Goal: Download file/media

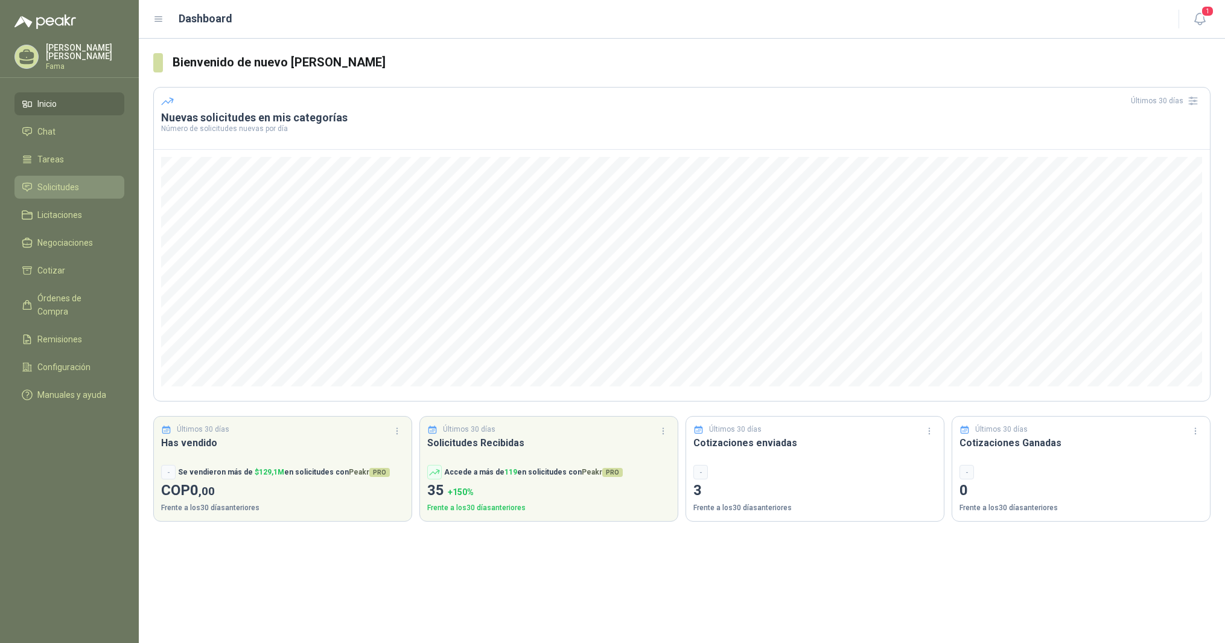
click at [65, 186] on span "Solicitudes" at bounding box center [58, 186] width 42 height 13
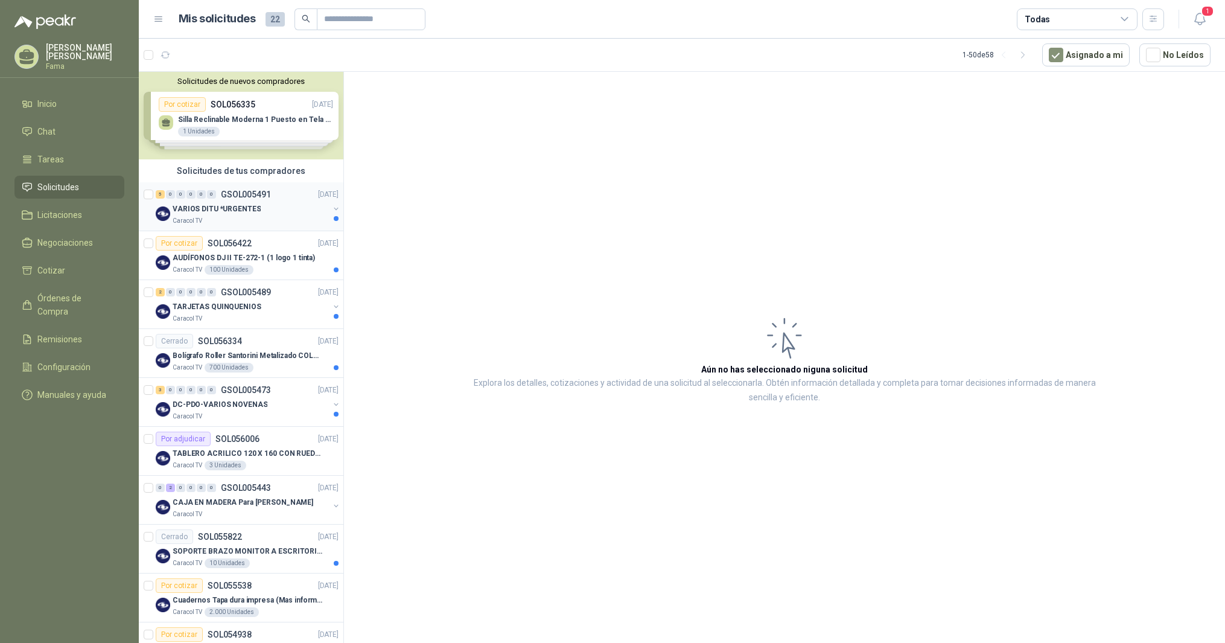
click at [202, 206] on p "VARIOS DITU *URGENTES" at bounding box center [217, 208] width 88 height 11
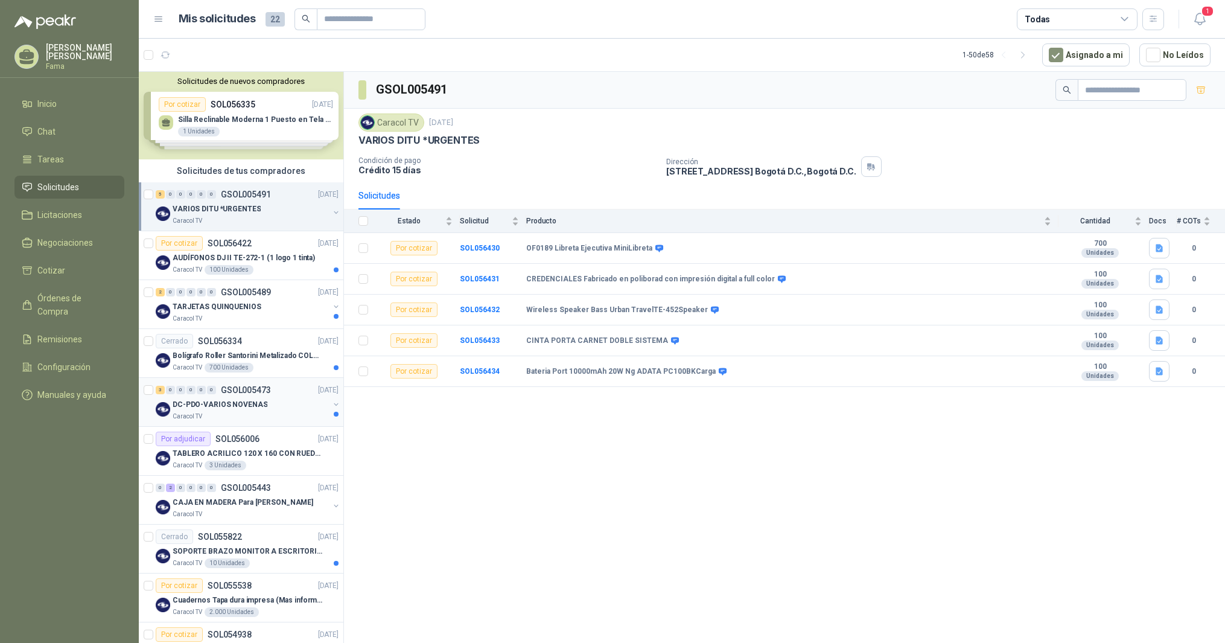
click at [207, 404] on p "DC-PDO-VARIOS NOVENAS" at bounding box center [220, 404] width 95 height 11
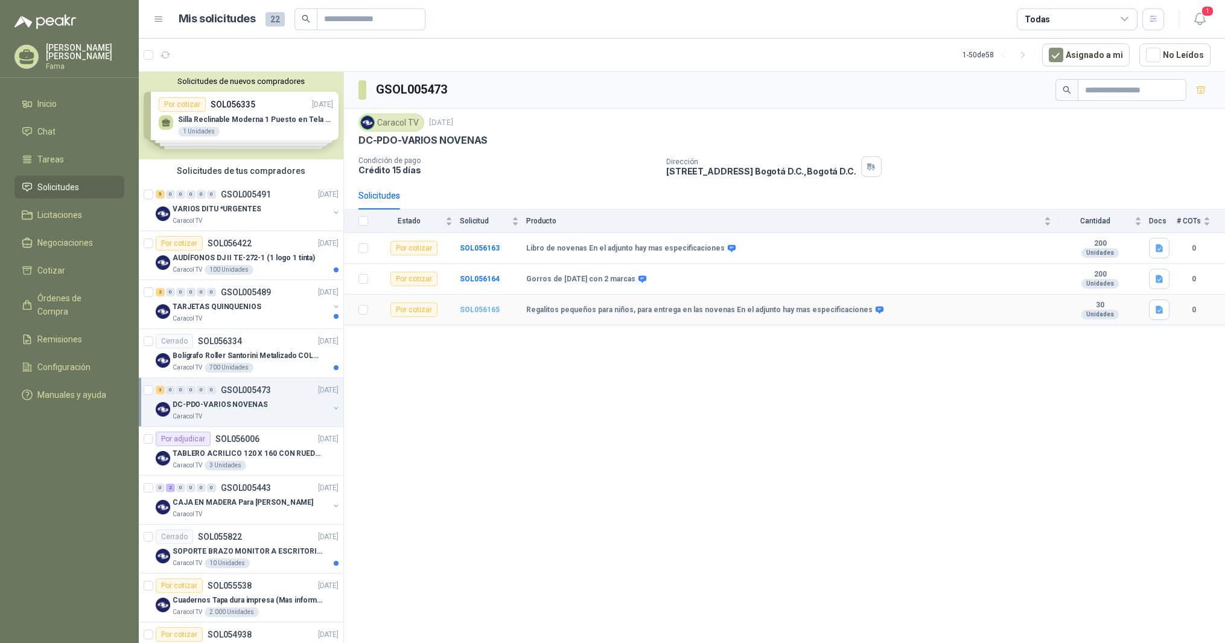
click at [492, 312] on b "SOL056165" at bounding box center [480, 309] width 40 height 8
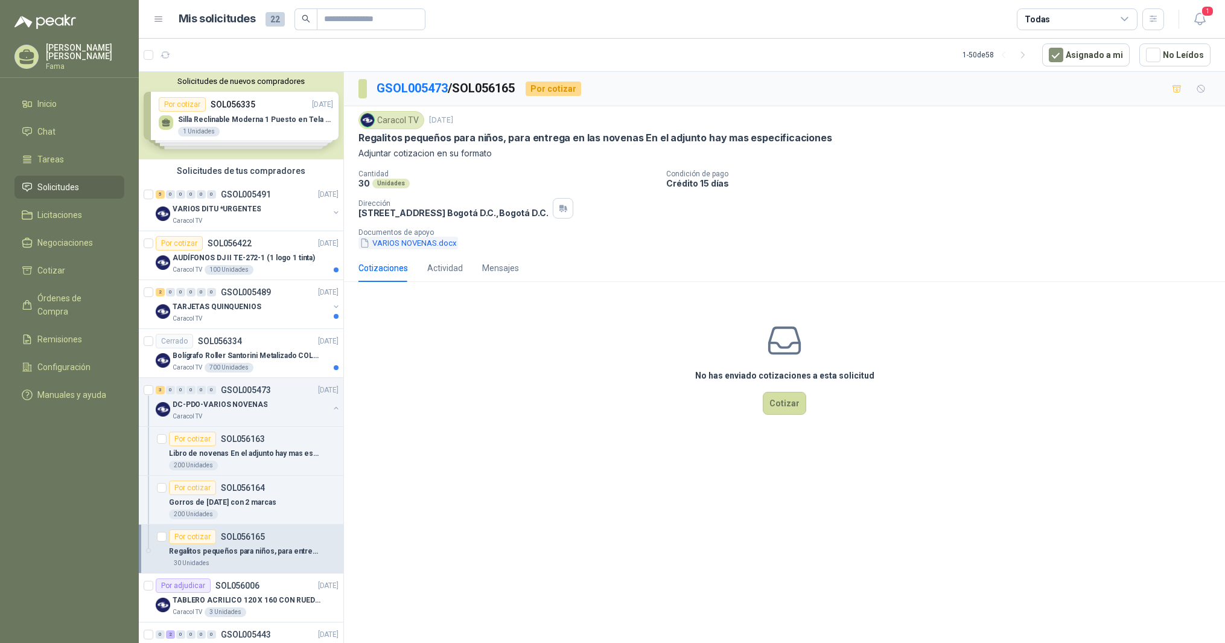
click at [405, 246] on button "VARIOS NOVENAS.docx" at bounding box center [408, 243] width 100 height 13
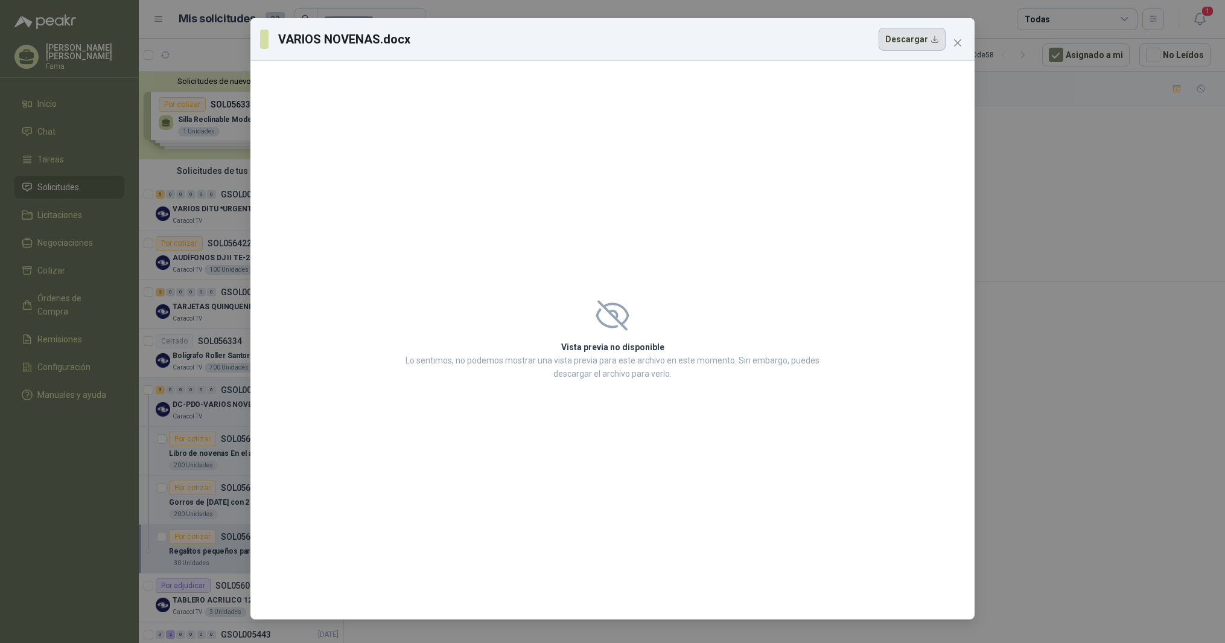
click at [907, 39] on button "Descargar" at bounding box center [912, 39] width 67 height 23
click at [958, 39] on icon "close" at bounding box center [958, 43] width 10 height 10
